Goal: Task Accomplishment & Management: Use online tool/utility

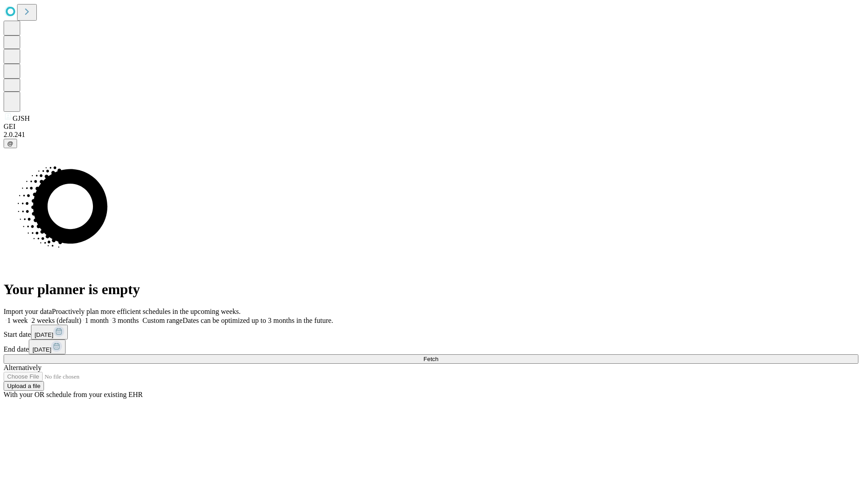
click at [438, 355] on span "Fetch" at bounding box center [430, 358] width 15 height 7
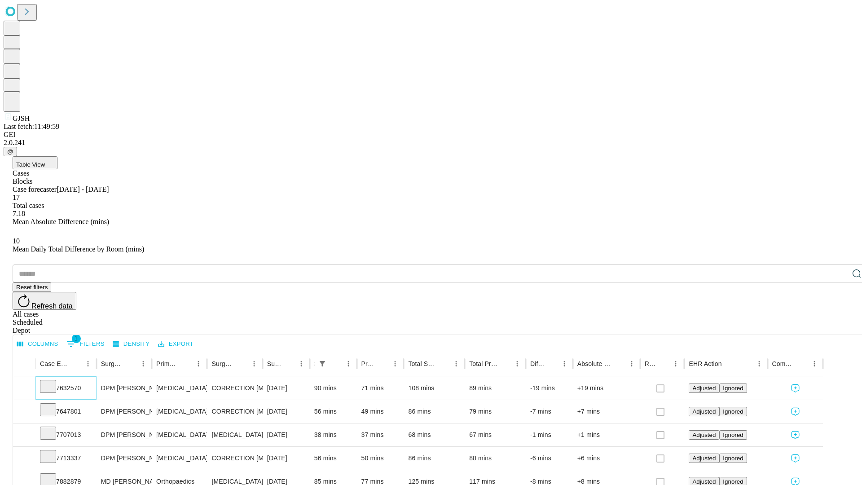
click at [53, 381] on icon at bounding box center [48, 385] width 9 height 9
